Goal: Information Seeking & Learning: Learn about a topic

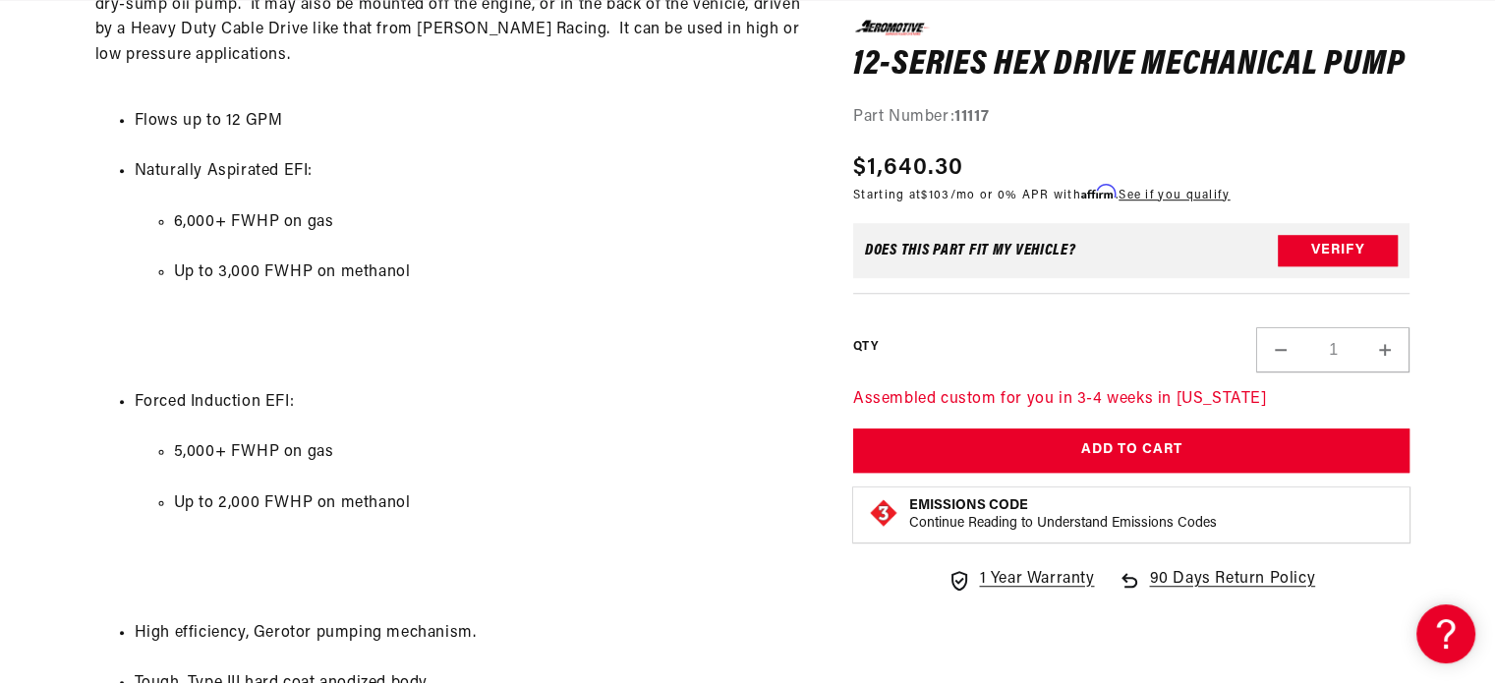
scroll to position [1376, 0]
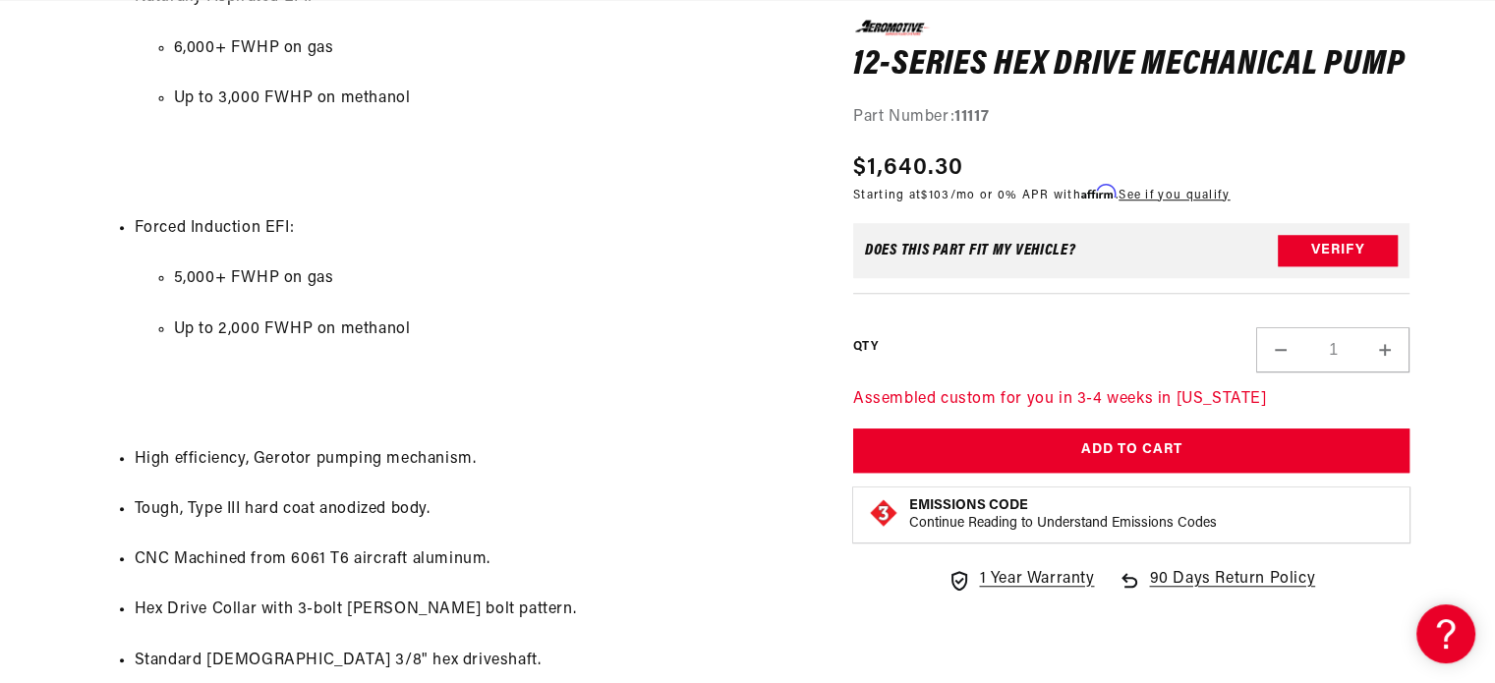
drag, startPoint x: 562, startPoint y: 209, endPoint x: 594, endPoint y: 207, distance: 31.5
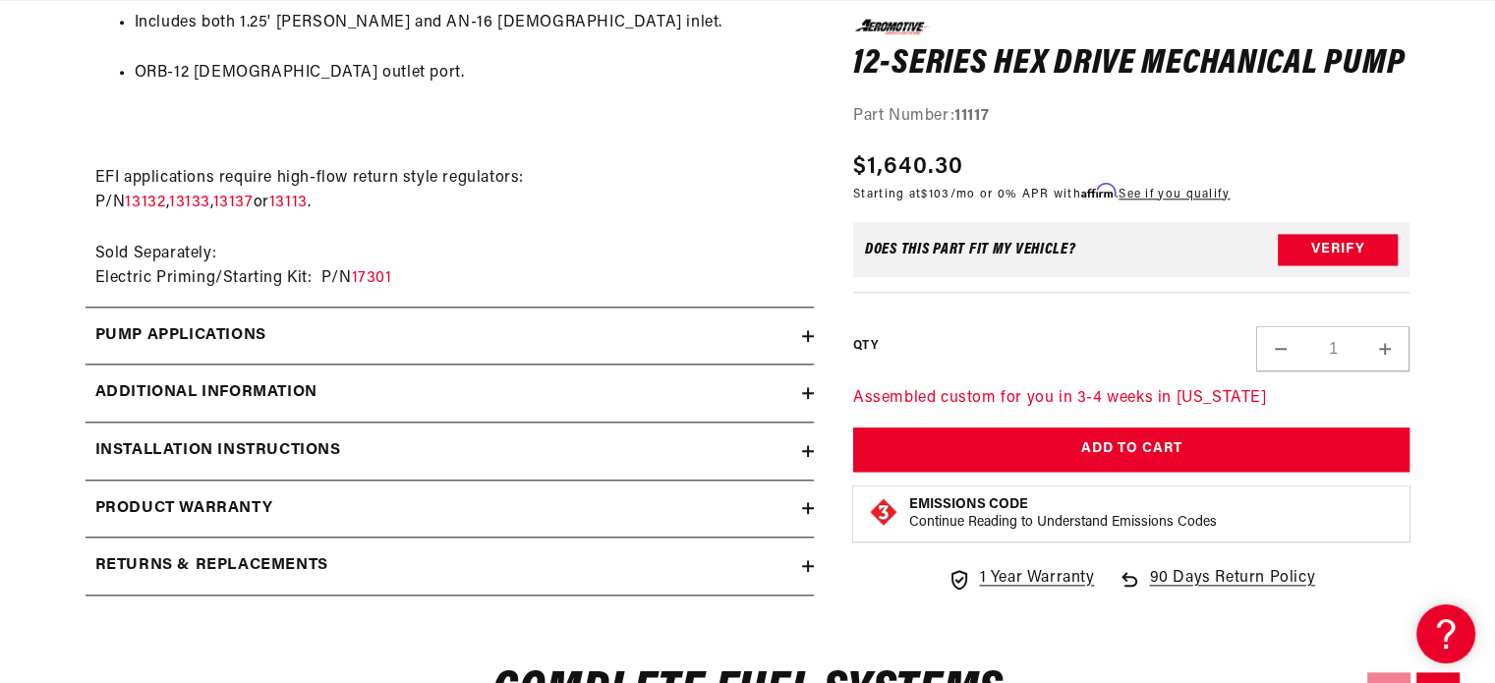
scroll to position [0, 0]
click at [376, 323] on div "Pump Applications" at bounding box center [444, 336] width 717 height 26
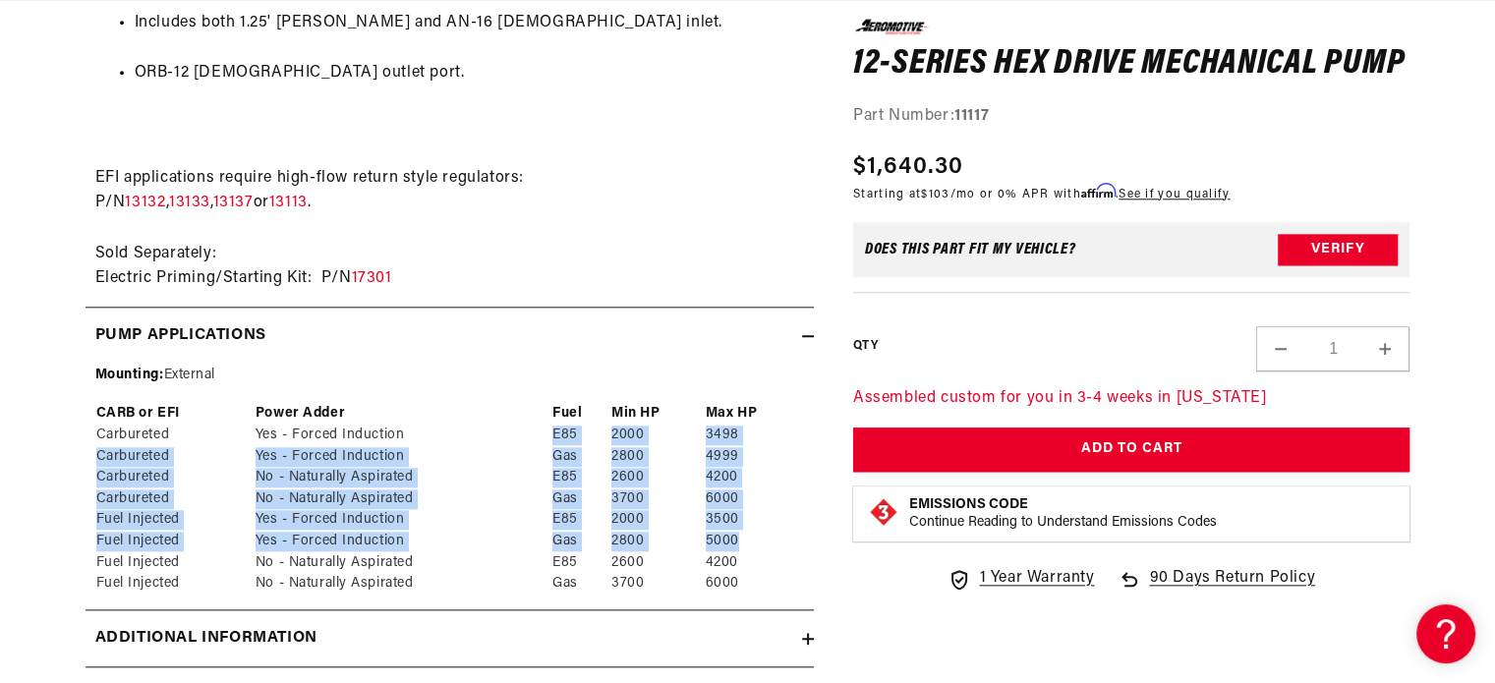
drag, startPoint x: 520, startPoint y: 405, endPoint x: 701, endPoint y: 514, distance: 211.2
click at [738, 524] on tbody "Carbureted Yes - Forced Induction E85 2000 3498 Carbureted Yes - Forced Inducti…" at bounding box center [449, 510] width 709 height 170
click at [667, 531] on td "2800" at bounding box center [657, 542] width 94 height 22
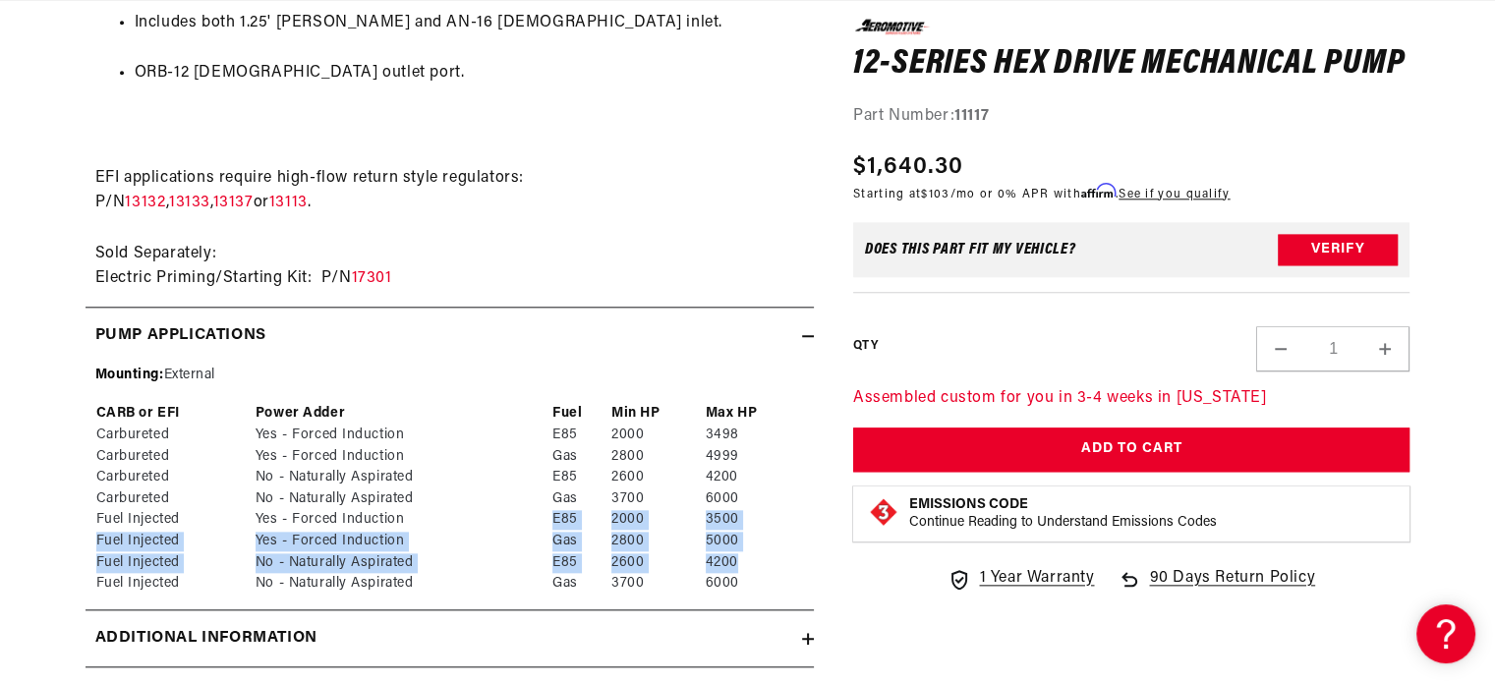
drag, startPoint x: 539, startPoint y: 492, endPoint x: 769, endPoint y: 543, distance: 235.4
click at [769, 543] on tbody "Carbureted Yes - Forced Induction E85 2000 3498 Carbureted Yes - Forced Inducti…" at bounding box center [449, 510] width 709 height 170
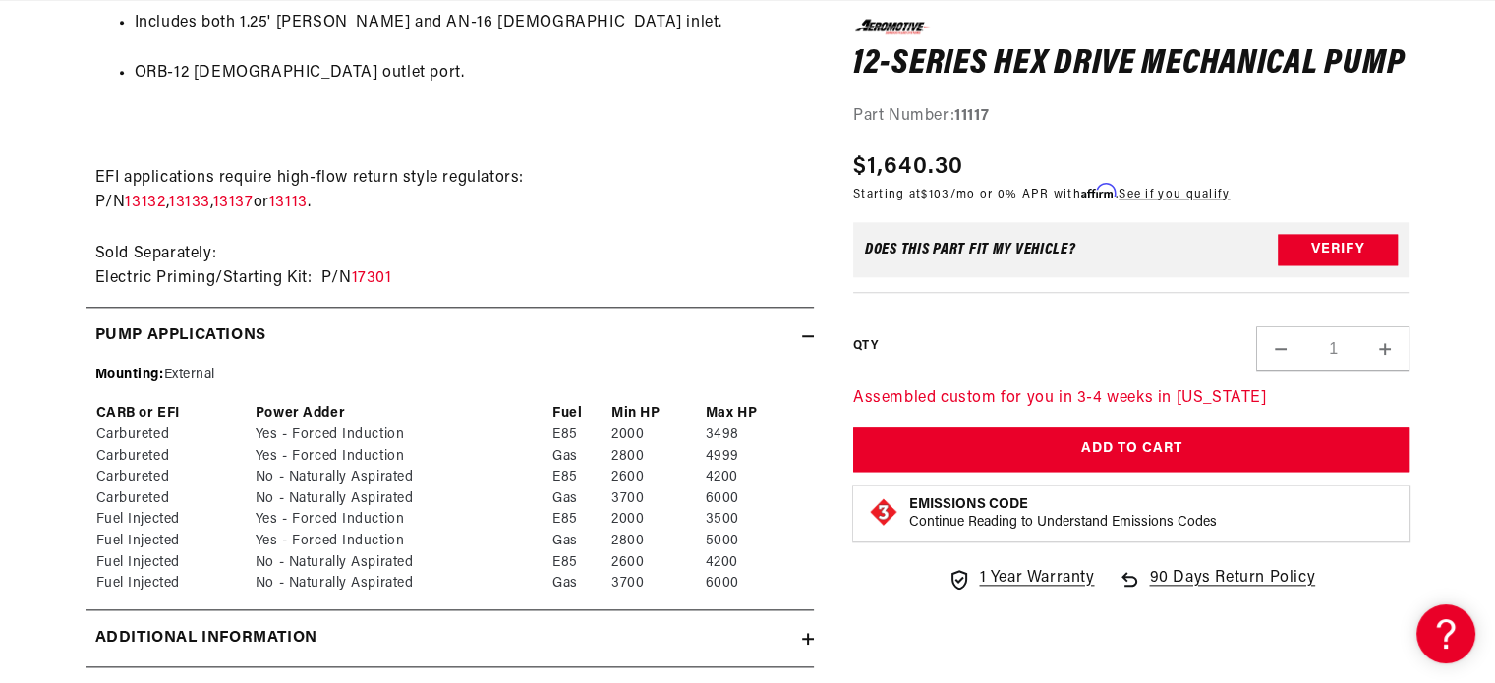
click at [621, 489] on td "3700" at bounding box center [657, 500] width 94 height 22
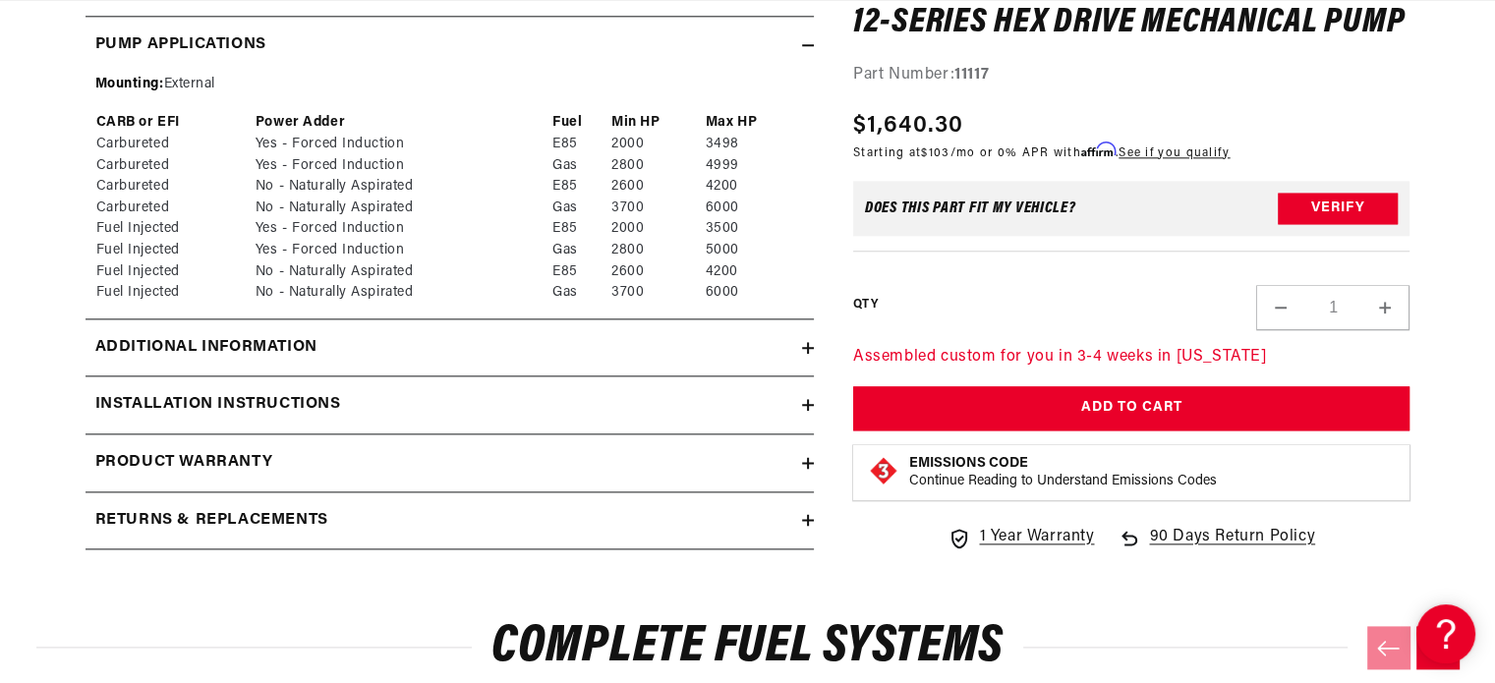
scroll to position [2359, 0]
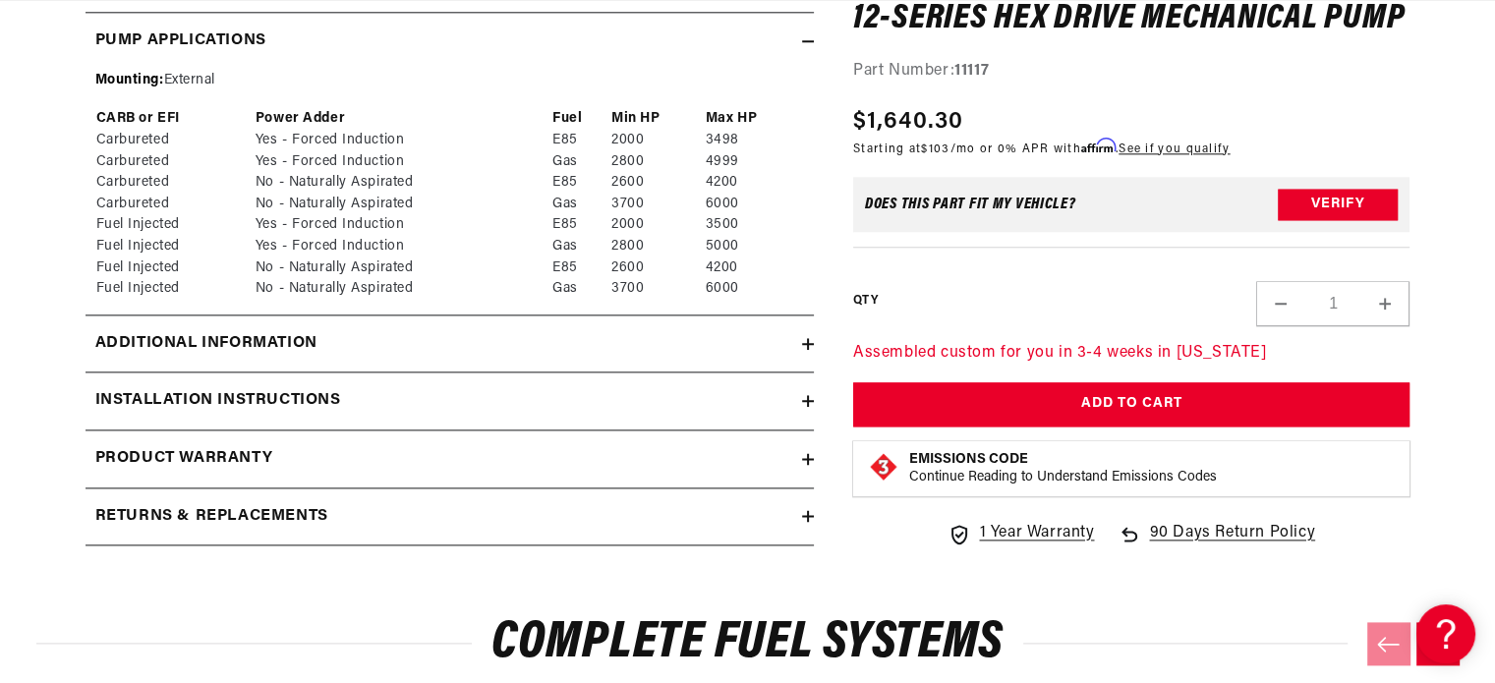
click at [543, 388] on div "Installation Instructions" at bounding box center [444, 401] width 717 height 26
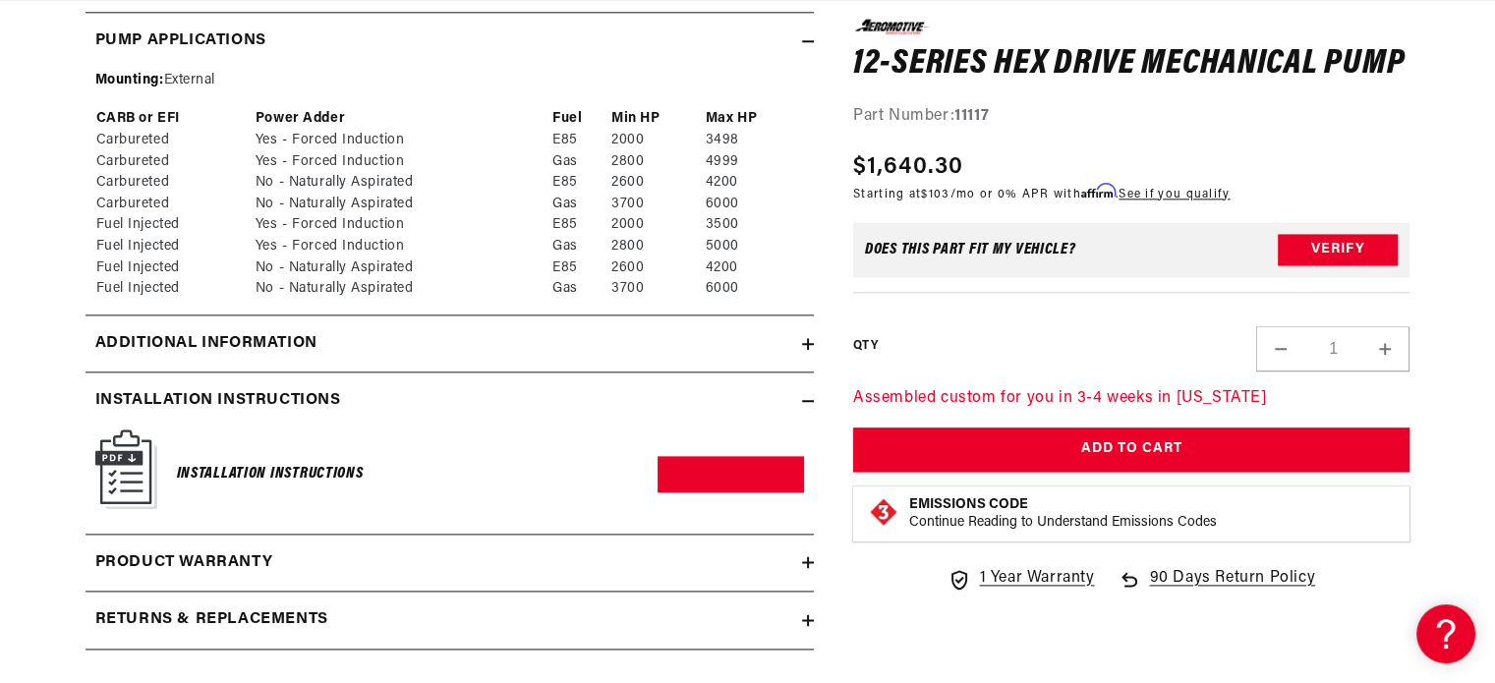
click at [574, 331] on div "Additional information" at bounding box center [444, 344] width 717 height 26
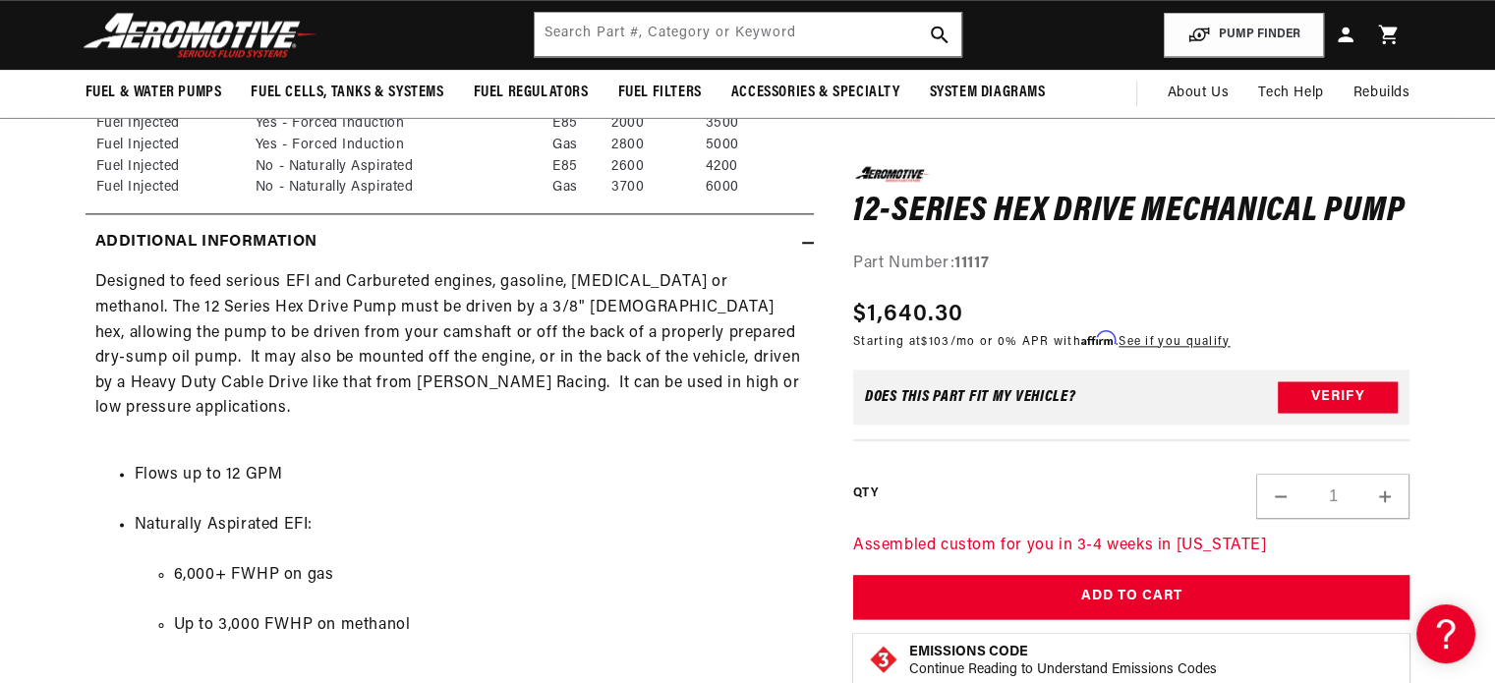
scroll to position [2457, 0]
click at [601, 236] on summary "Additional information" at bounding box center [450, 245] width 728 height 57
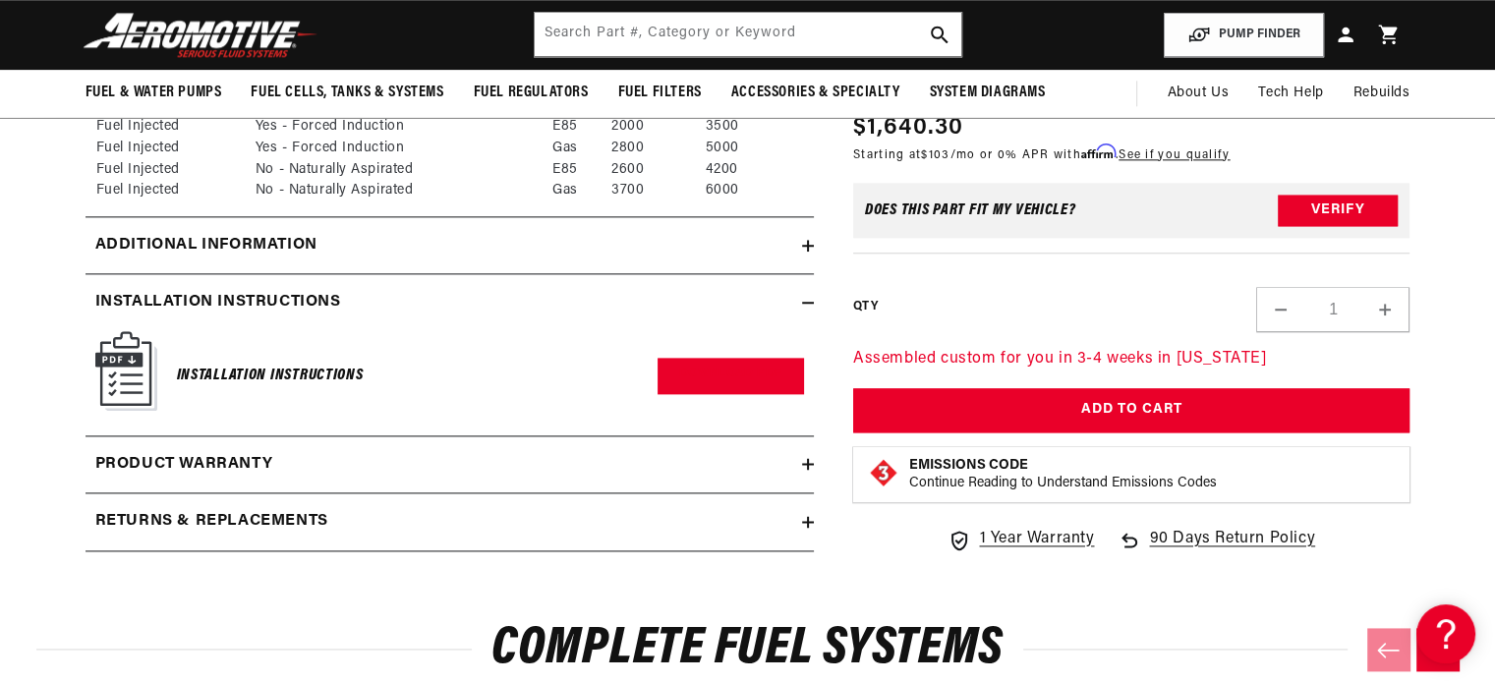
scroll to position [0, 0]
click at [511, 436] on summary "Product warranty" at bounding box center [450, 464] width 728 height 57
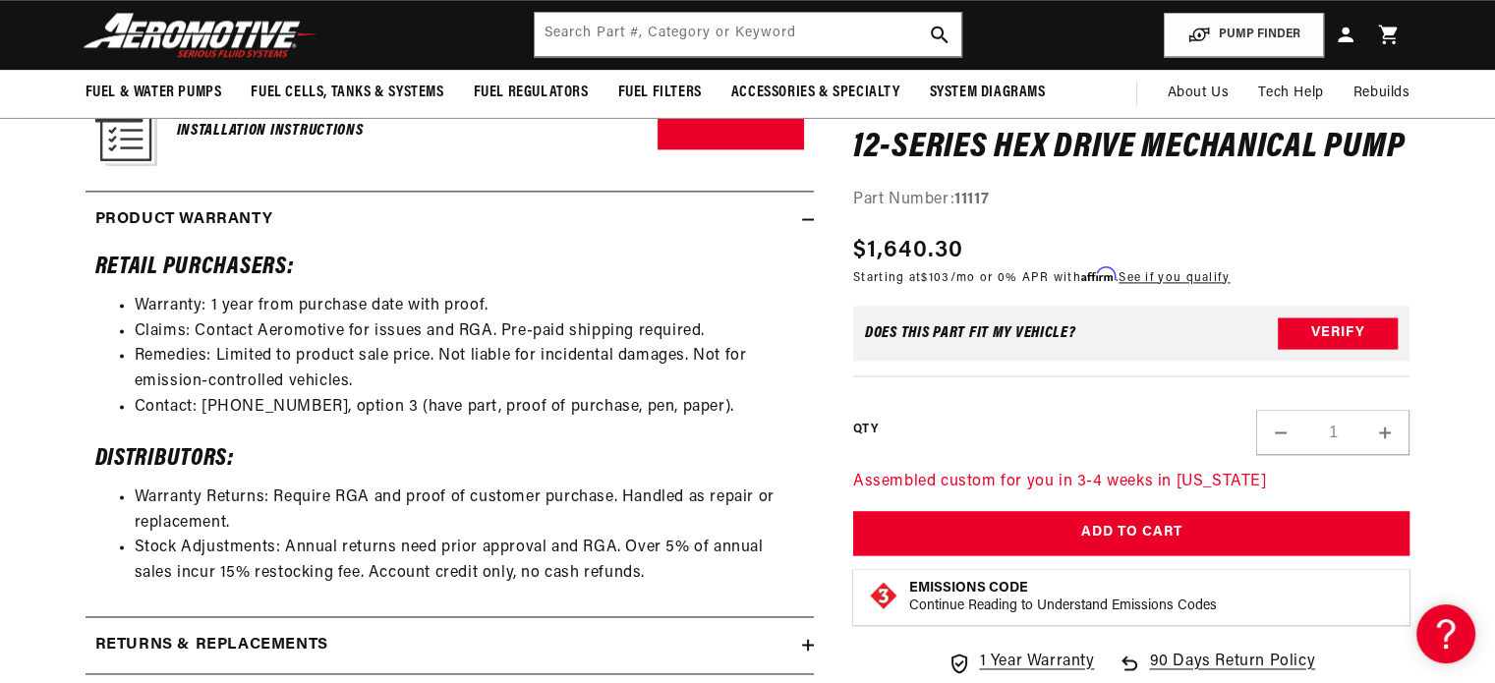
scroll to position [2556, 0]
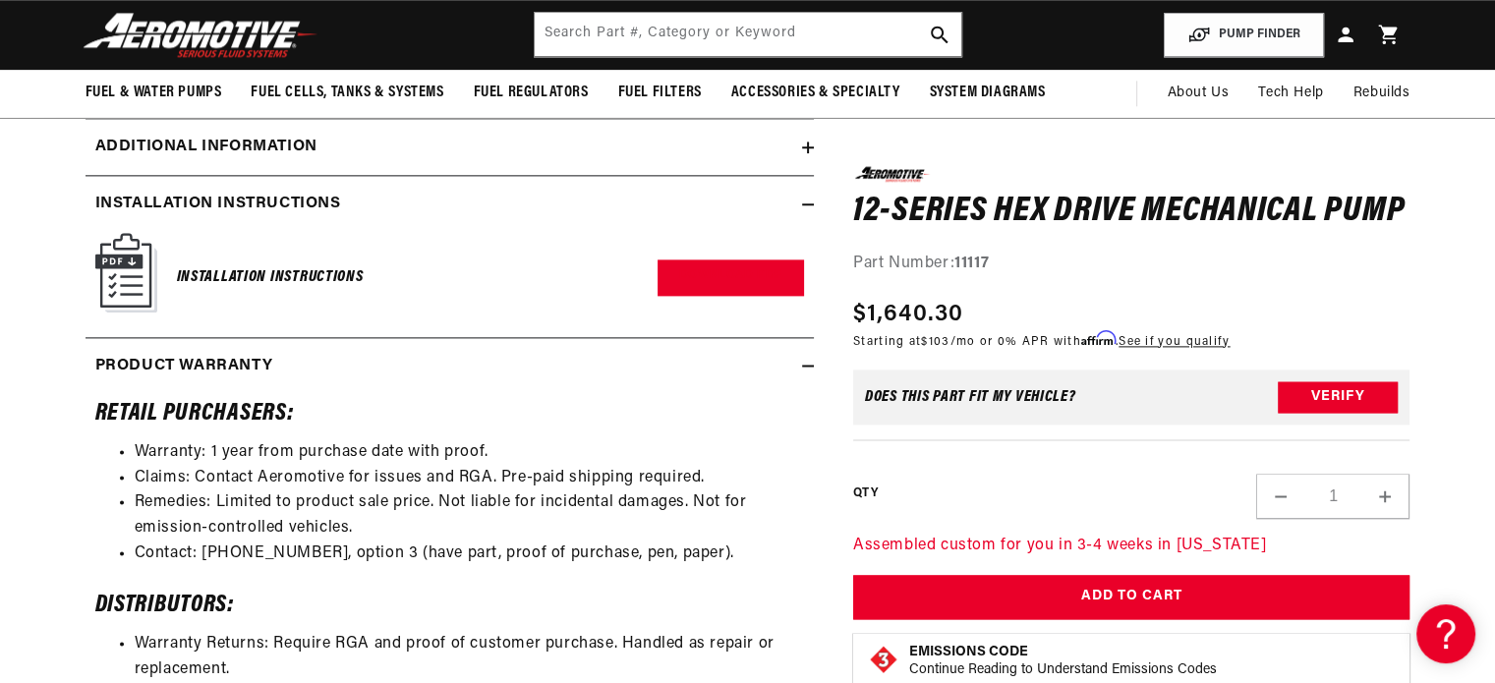
click at [404, 353] on summary "Product warranty" at bounding box center [450, 366] width 728 height 57
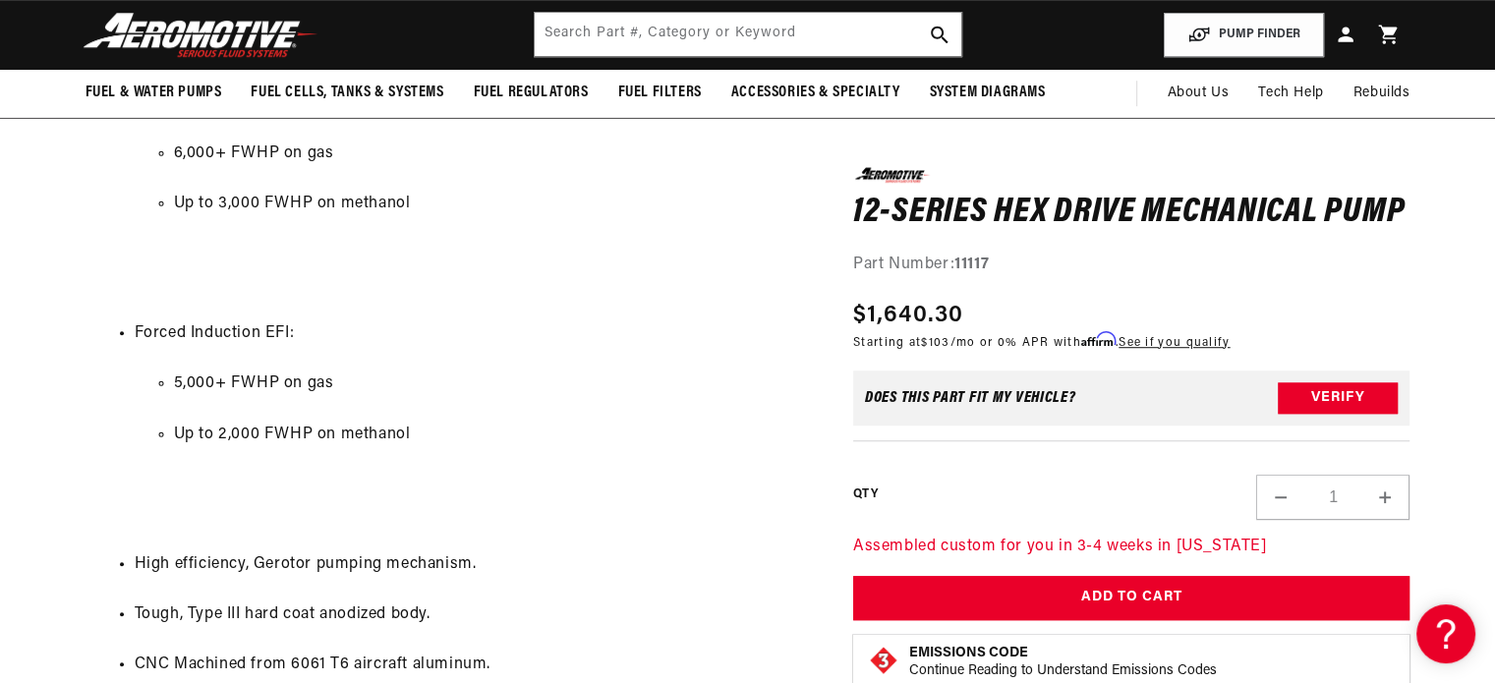
scroll to position [786, 0]
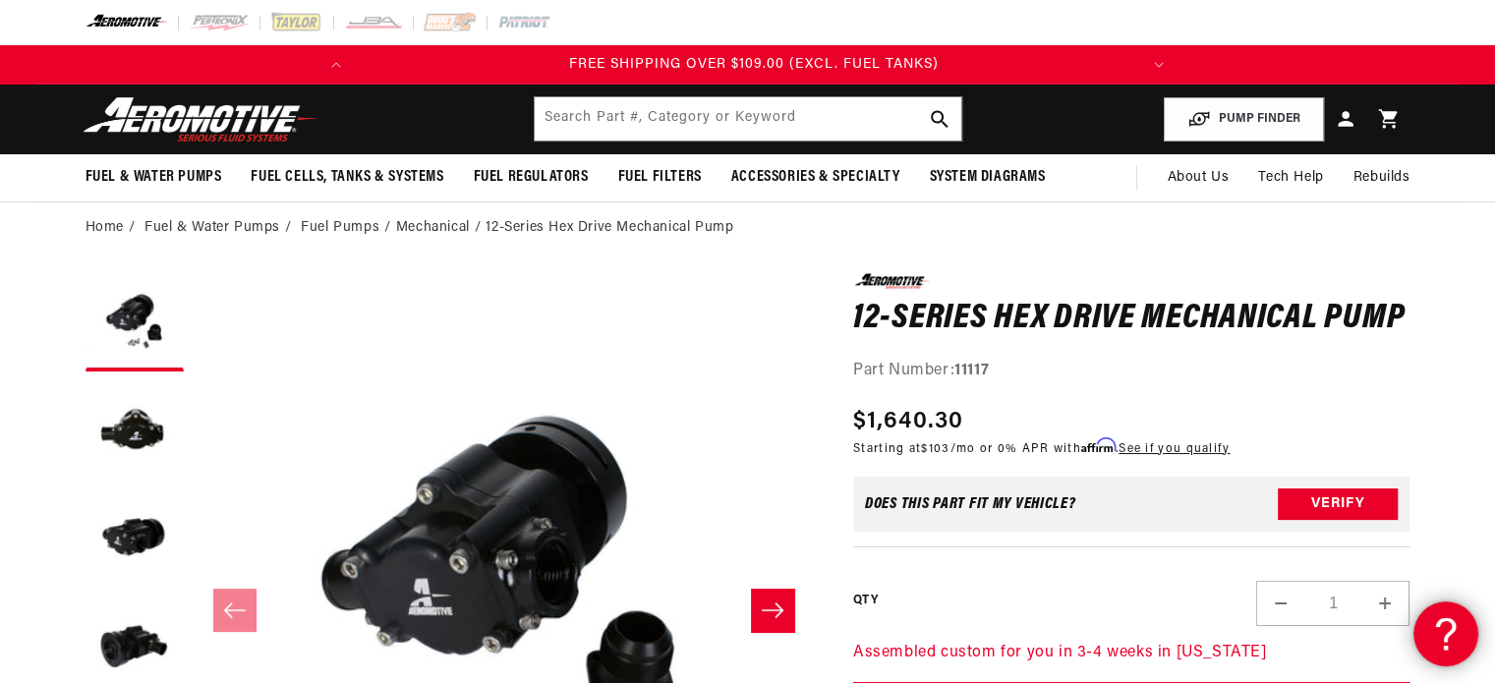
click at [1440, 623] on icon at bounding box center [1442, 630] width 29 height 147
click at [1013, 230] on ol "Home Fuel & Water Pumps Fuel Pumps Mechanical 12-Series Hex Drive Mechanical Pu…" at bounding box center [748, 228] width 1325 height 22
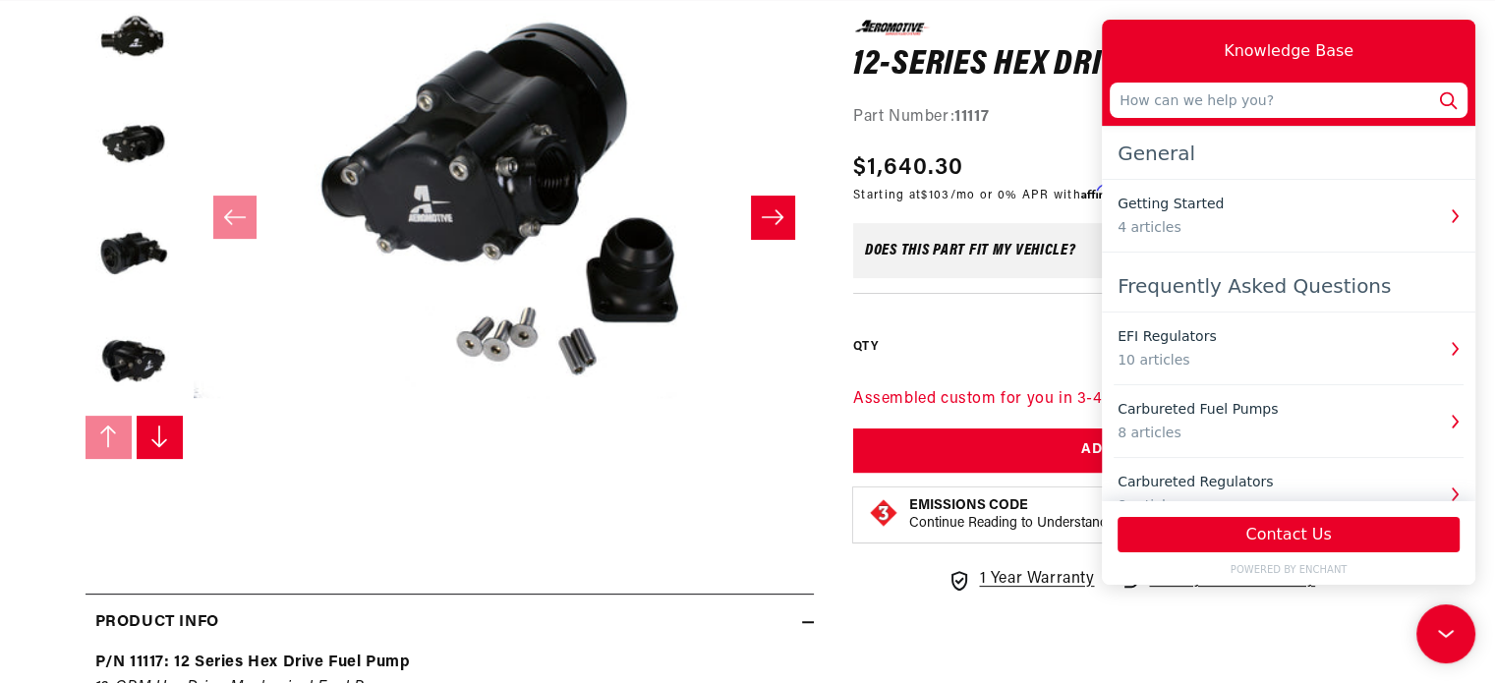
click at [194, 501] on button "Open media 1 in modal" at bounding box center [194, 501] width 0 height 0
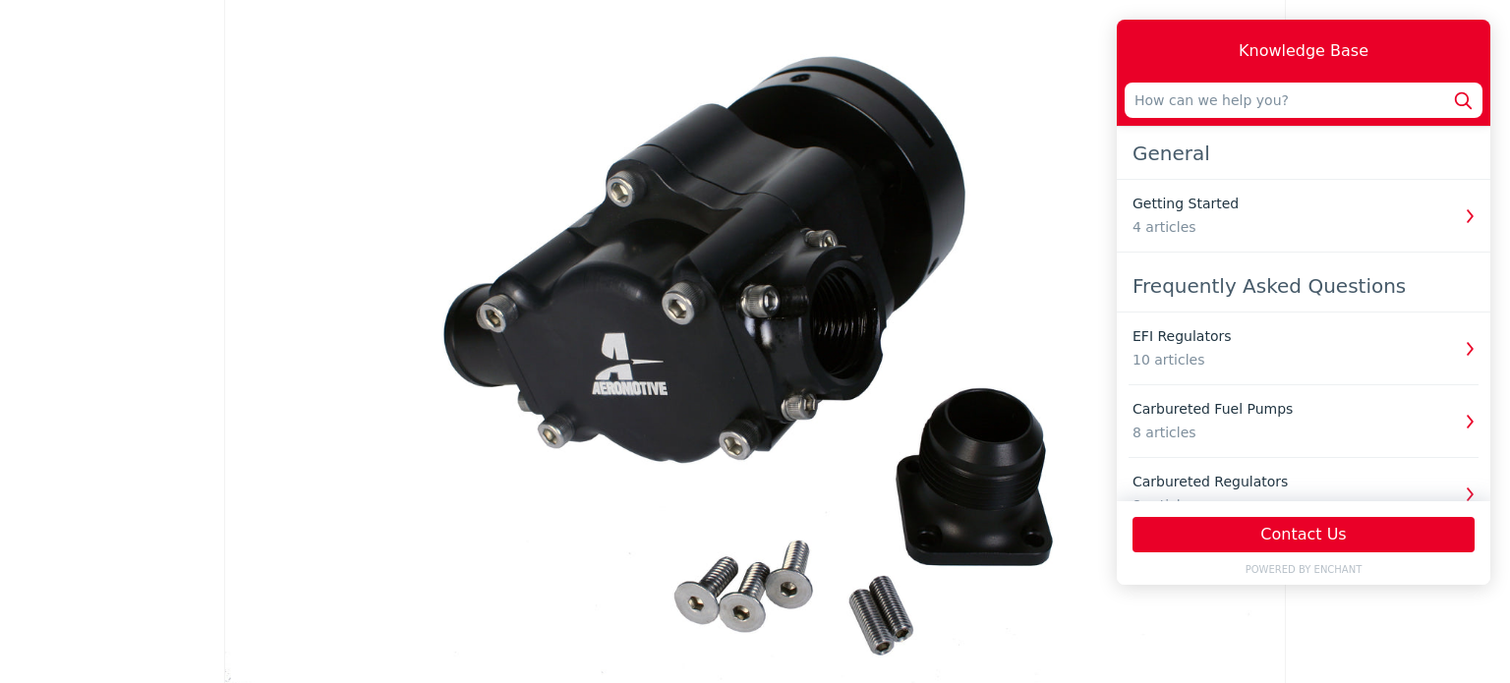
click at [1309, 632] on div "Media gallery" at bounding box center [755, 341] width 1510 height 683
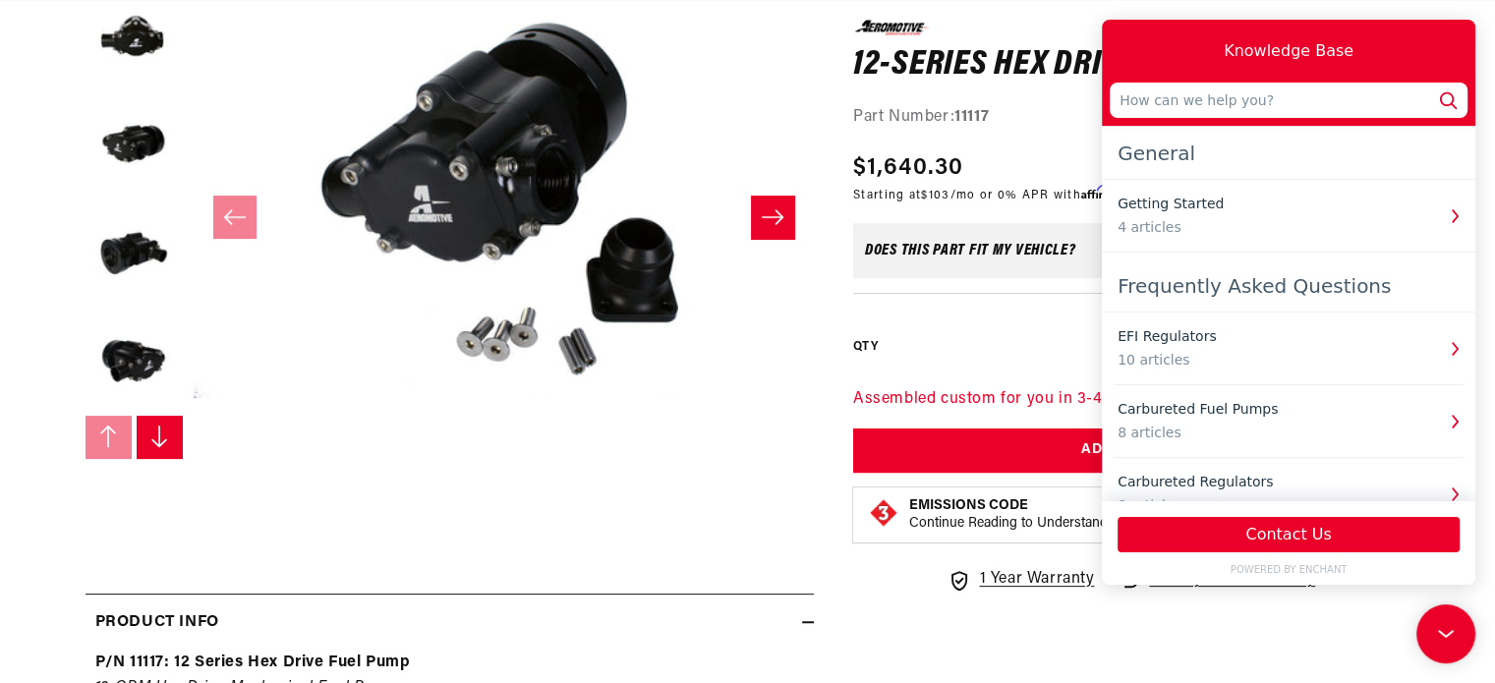
click at [1450, 627] on icon at bounding box center [1445, 633] width 29 height 147
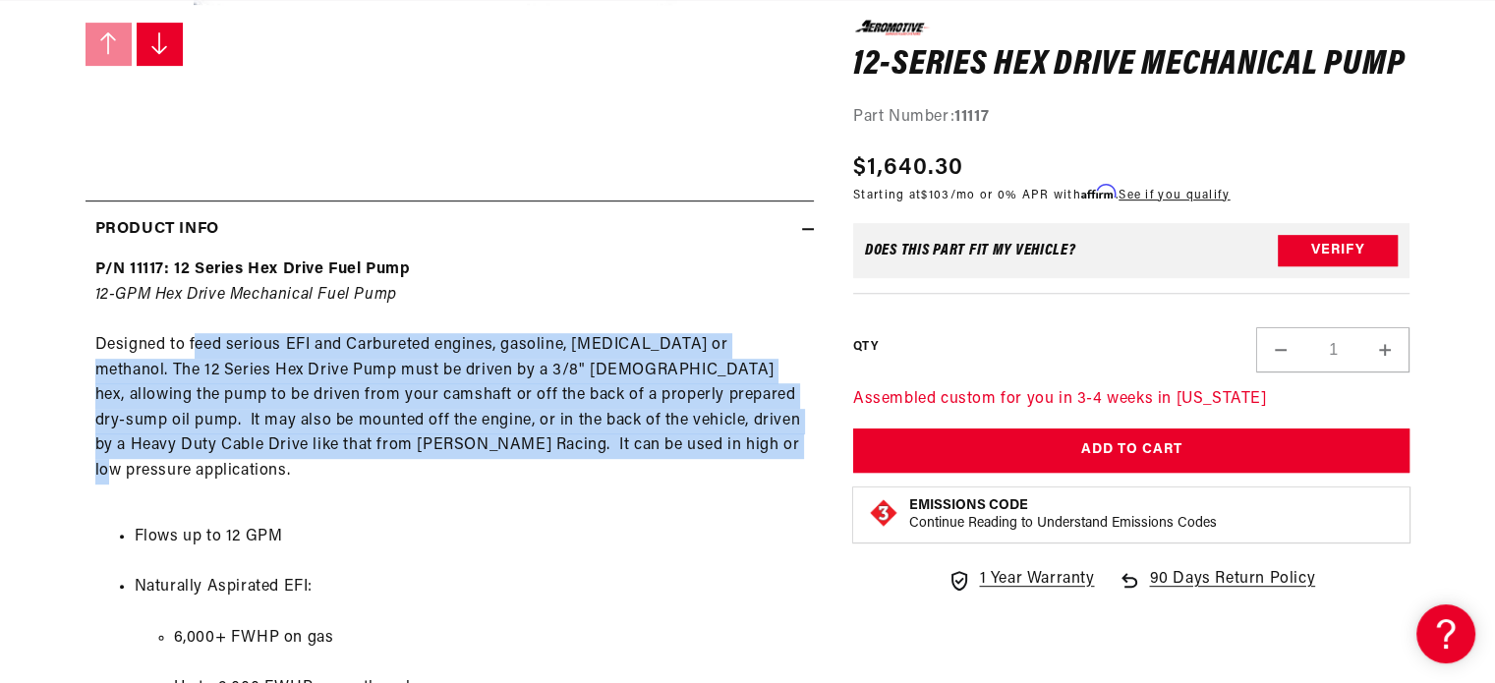
drag, startPoint x: 193, startPoint y: 344, endPoint x: 755, endPoint y: 451, distance: 572.4
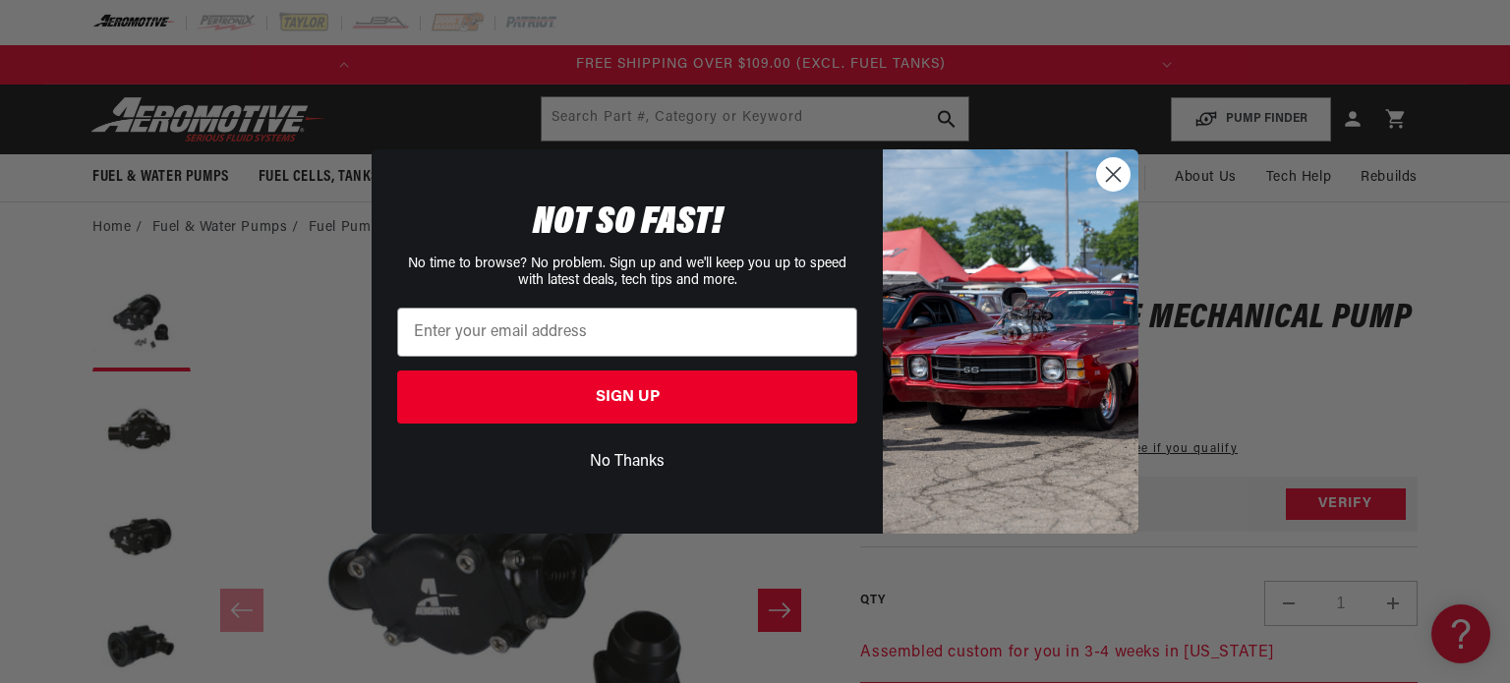
click at [1108, 175] on circle "Close dialog" at bounding box center [1113, 174] width 32 height 32
